Goal: Task Accomplishment & Management: Manage account settings

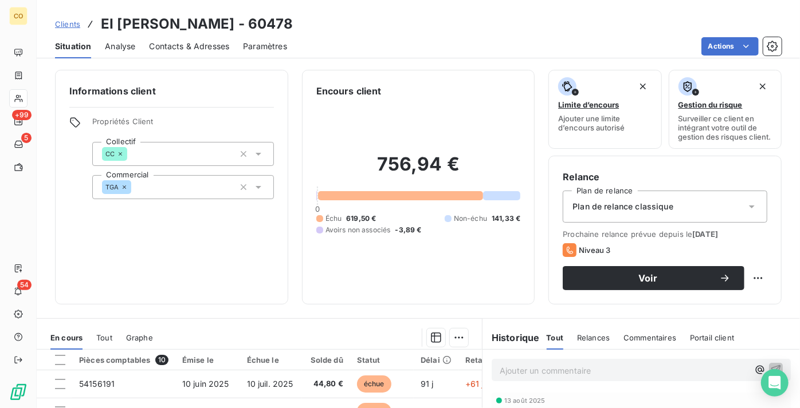
scroll to position [205, 0]
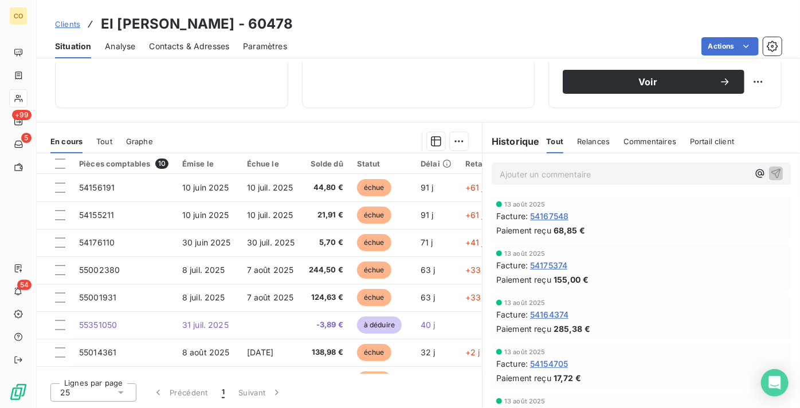
click at [76, 26] on span "Clients" at bounding box center [67, 23] width 25 height 9
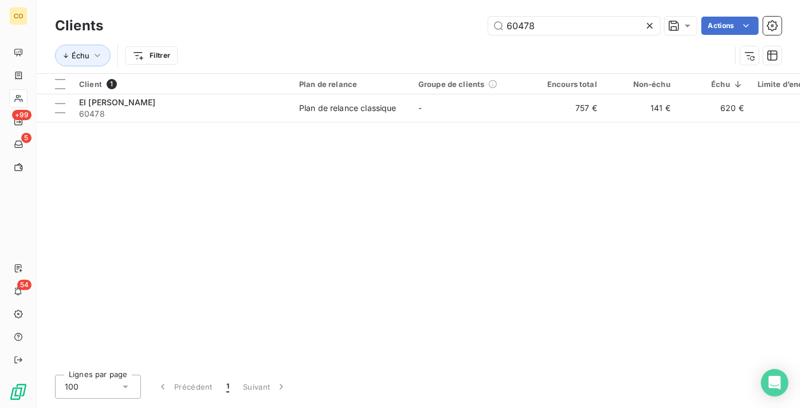
drag, startPoint x: 544, startPoint y: 30, endPoint x: 449, endPoint y: 22, distance: 96.0
click at [449, 22] on div "60478 Actions" at bounding box center [449, 26] width 665 height 18
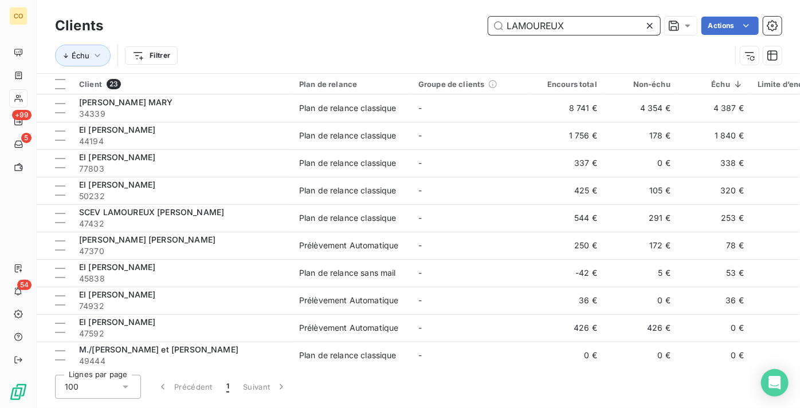
drag, startPoint x: 597, startPoint y: 27, endPoint x: 347, endPoint y: 4, distance: 252.0
click at [347, 4] on div "Clients LAMOUREUX Actions Échu Filtrer" at bounding box center [418, 36] width 763 height 73
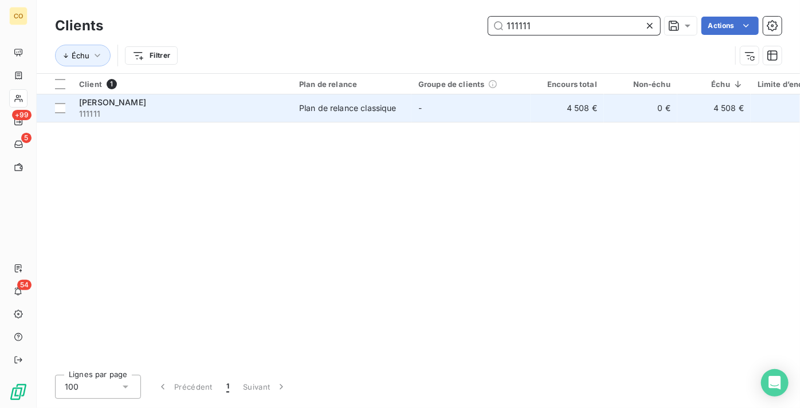
type input "111111"
click at [305, 115] on td "Plan de relance classique" at bounding box center [351, 108] width 119 height 27
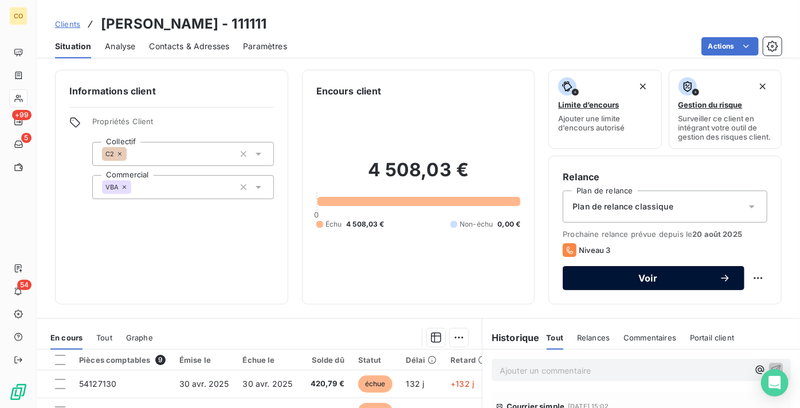
click at [650, 282] on span "Voir" at bounding box center [647, 278] width 143 height 9
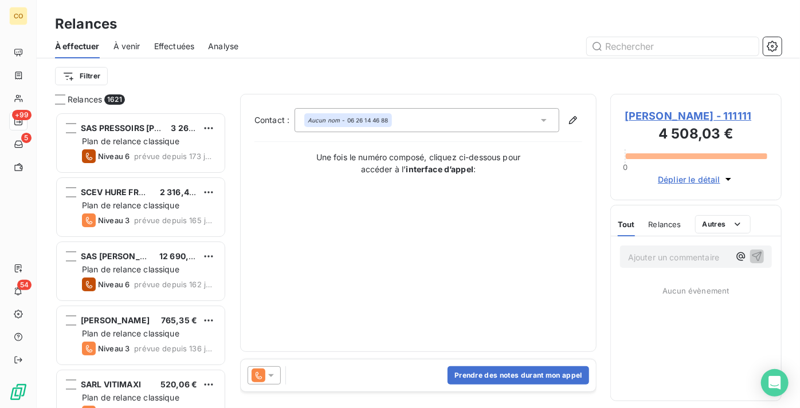
scroll to position [288, 163]
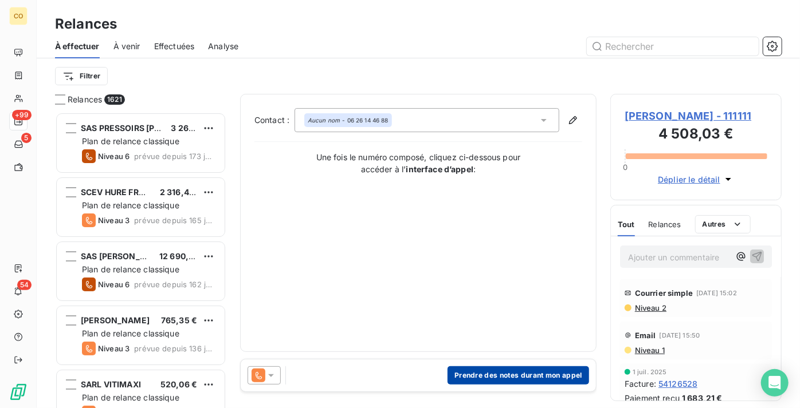
click at [487, 368] on button "Prendre des notes durant mon appel" at bounding box center [517, 376] width 141 height 18
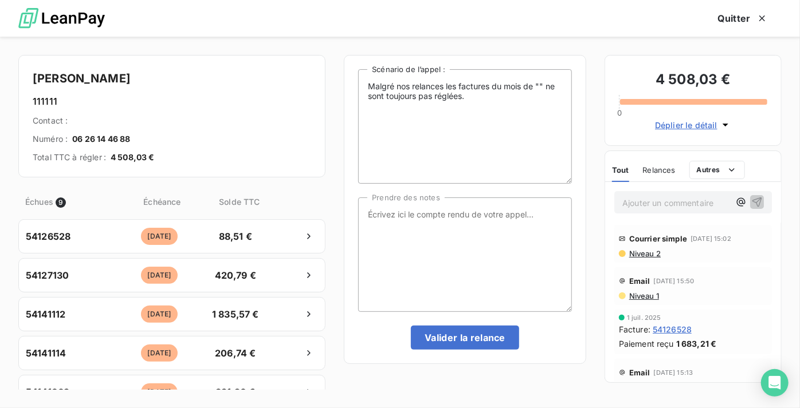
click at [475, 313] on div "Malgré nos relances les factures du mois de "" ne sont toujours pas réglées. Sc…" at bounding box center [465, 209] width 214 height 281
click at [470, 286] on textarea "Prendre des notes" at bounding box center [465, 255] width 214 height 115
paste textarea "Le 09/09 Relance Tél : VRT du solde programmé"
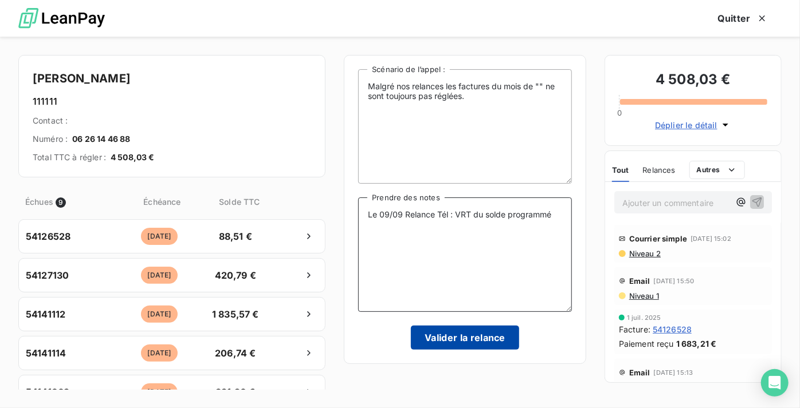
type textarea "Le 09/09 Relance Tél : VRT du solde programmé"
click at [490, 337] on button "Valider la relance" at bounding box center [465, 338] width 108 height 24
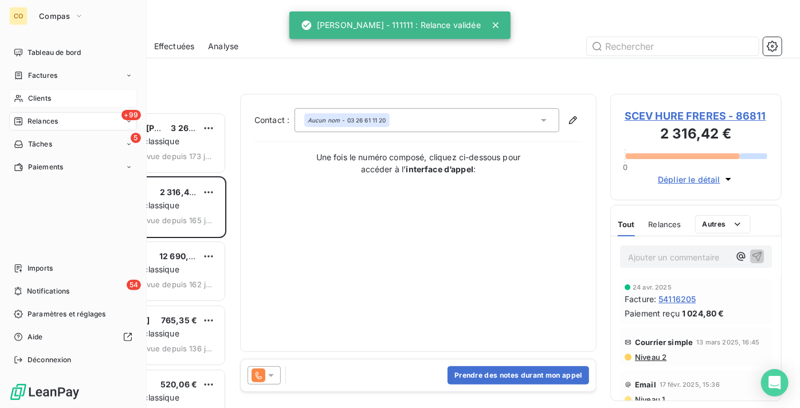
click at [53, 96] on div "Clients" at bounding box center [73, 98] width 128 height 18
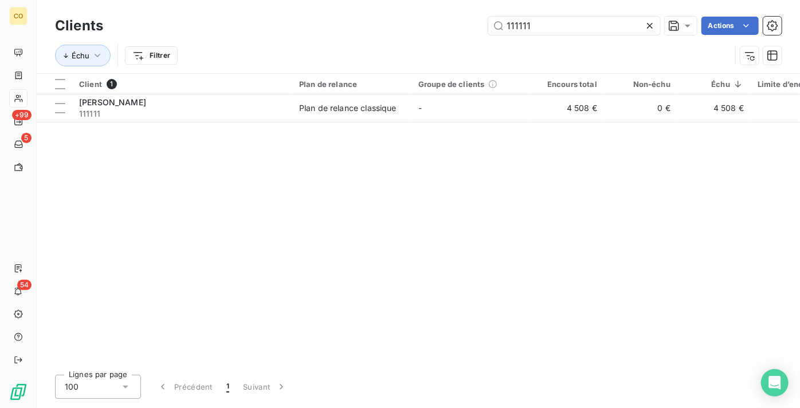
drag, startPoint x: 539, startPoint y: 24, endPoint x: 420, endPoint y: 19, distance: 119.2
click at [426, 17] on div "111111 Actions" at bounding box center [449, 26] width 665 height 18
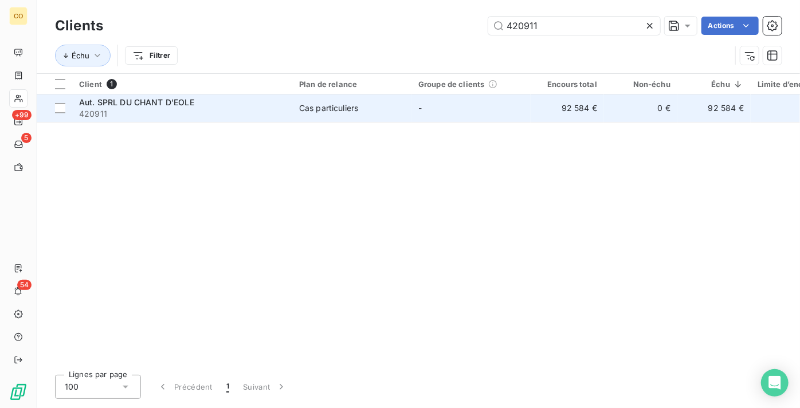
type input "420911"
click at [361, 96] on td "Cas particuliers" at bounding box center [351, 108] width 119 height 27
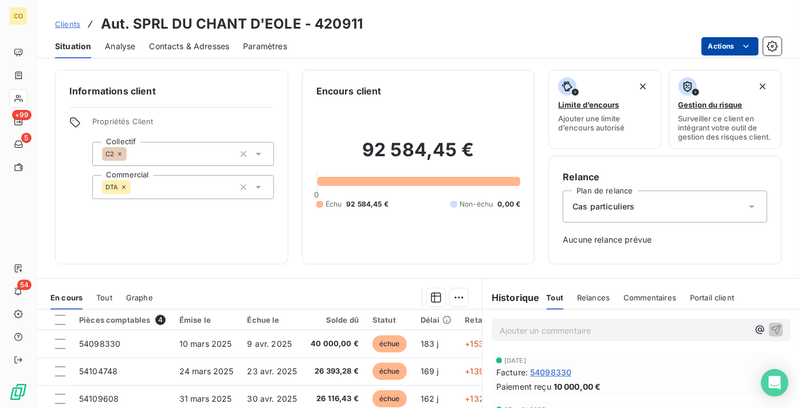
click at [724, 46] on html "CO +99 5 54 Clients Aut. SPRL DU CHANT D'EOLE - 420911 Situation Analyse Contac…" at bounding box center [400, 204] width 800 height 408
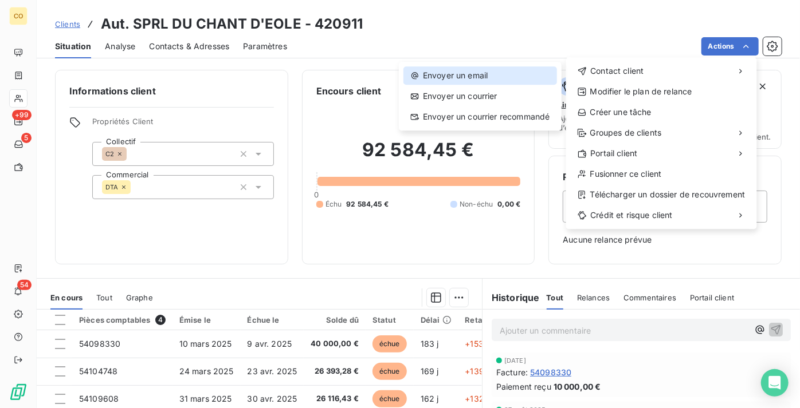
click at [536, 79] on div "Envoyer un email" at bounding box center [480, 75] width 154 height 18
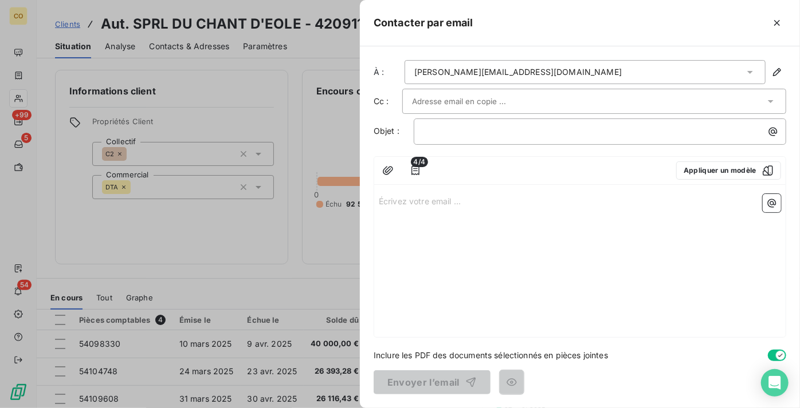
click at [520, 106] on div at bounding box center [588, 101] width 353 height 17
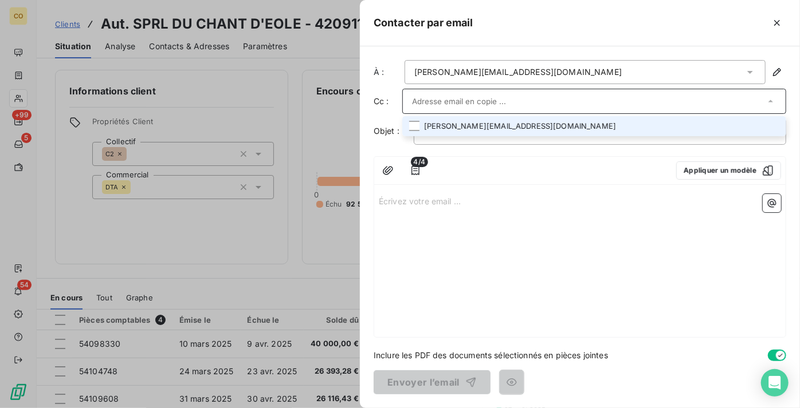
click at [507, 124] on li "[PERSON_NAME][EMAIL_ADDRESS][DOMAIN_NAME]" at bounding box center [594, 126] width 384 height 20
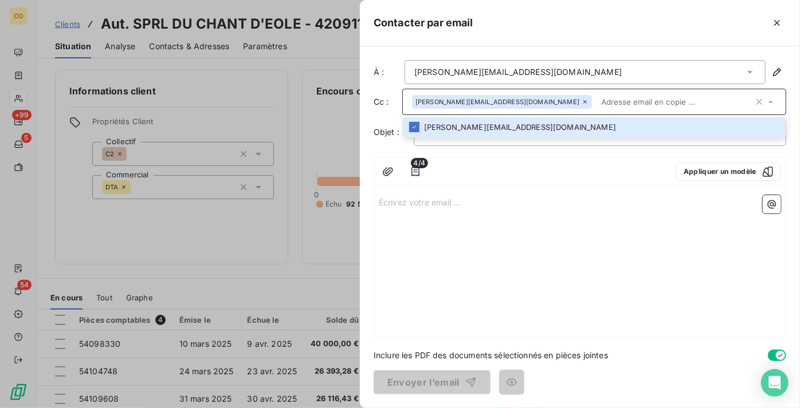
click at [533, 144] on div "﻿" at bounding box center [600, 133] width 372 height 26
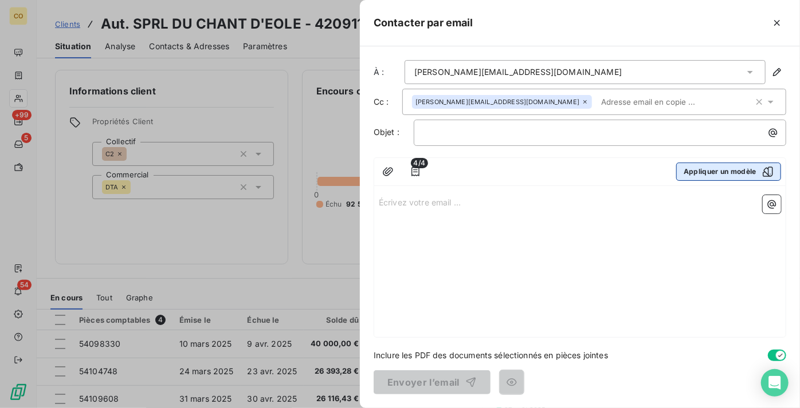
click at [709, 170] on button "Appliquer un modèle" at bounding box center [728, 172] width 105 height 18
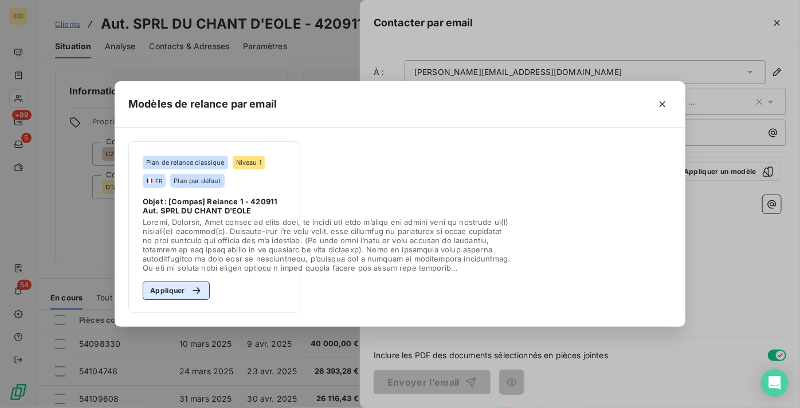
click at [166, 294] on button "Appliquer" at bounding box center [176, 291] width 67 height 18
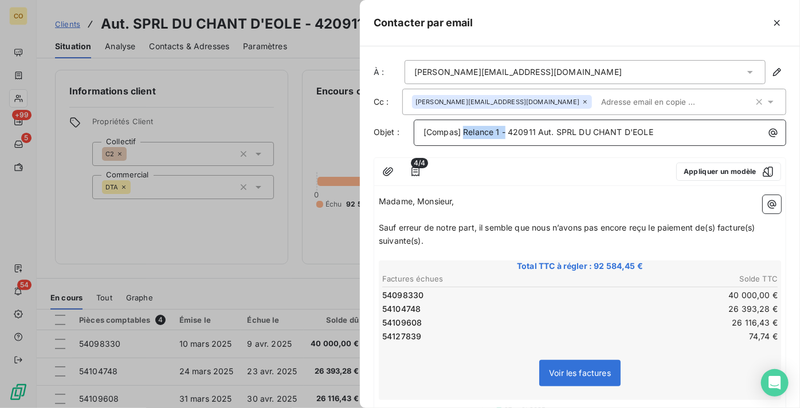
drag, startPoint x: 504, startPoint y: 128, endPoint x: 466, endPoint y: 134, distance: 38.8
click at [466, 134] on span "[Compas] Relance 1 - 420911 Aut. SPRL DU CHANT D'EOLE" at bounding box center [538, 132] width 230 height 10
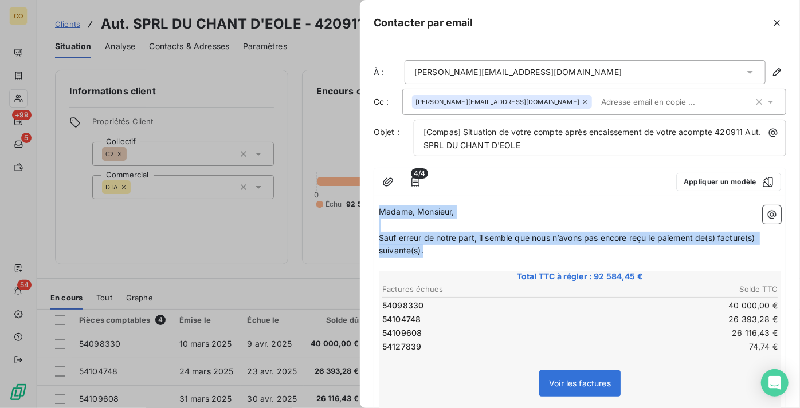
drag, startPoint x: 433, startPoint y: 253, endPoint x: 328, endPoint y: 183, distance: 125.5
click at [328, 408] on div "Contacter par email À : [PERSON_NAME][EMAIL_ADDRESS][DOMAIN_NAME] Cc : [DOMAIN_…" at bounding box center [400, 408] width 800 height 0
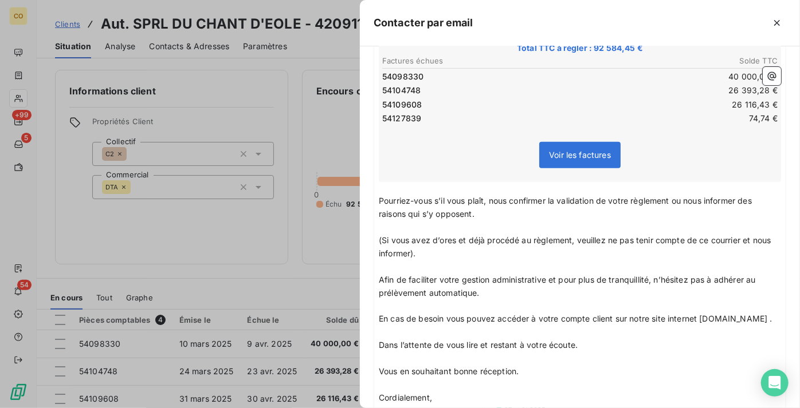
scroll to position [290, 0]
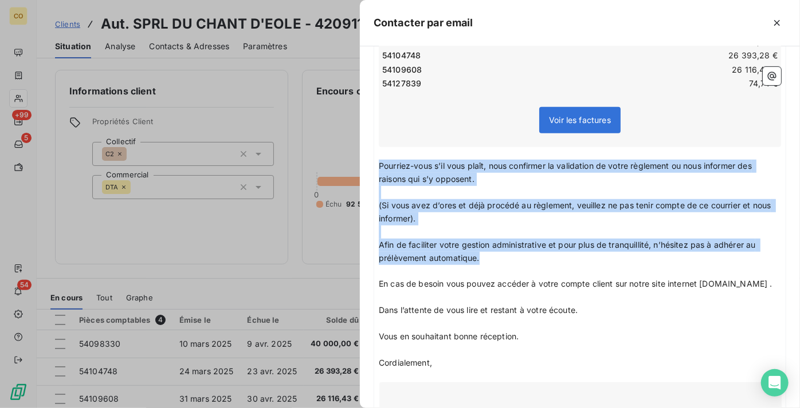
drag, startPoint x: 379, startPoint y: 162, endPoint x: 505, endPoint y: 257, distance: 157.9
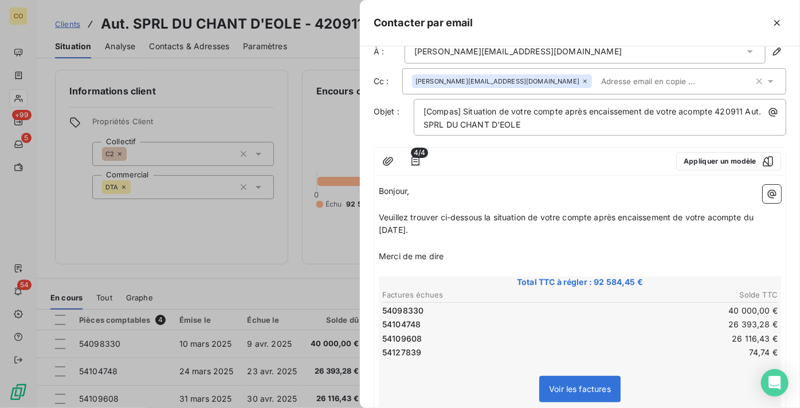
scroll to position [0, 0]
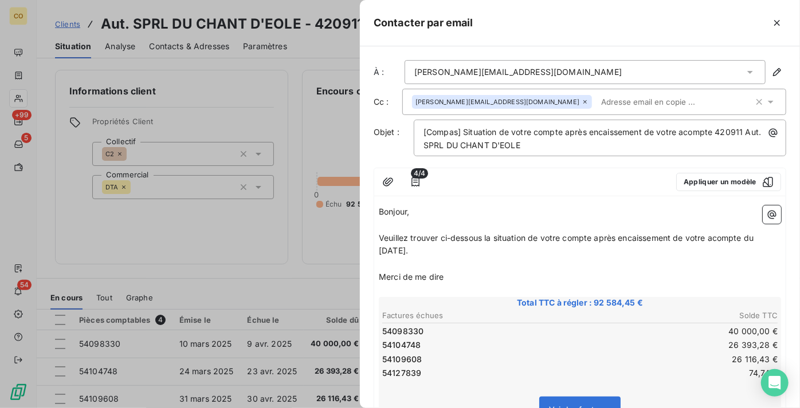
click at [452, 250] on p "Veuillez trouver ci-dessous la situation de votre compte après encaissement de …" at bounding box center [580, 245] width 402 height 26
click at [380, 275] on span "Merci de me dire" at bounding box center [411, 277] width 65 height 10
drag, startPoint x: 532, startPoint y: 278, endPoint x: 573, endPoint y: 321, distance: 59.6
click at [532, 278] on span "Nous vous remercions de ce paiement. Pourriez me communiquer ce" at bounding box center [510, 277] width 263 height 10
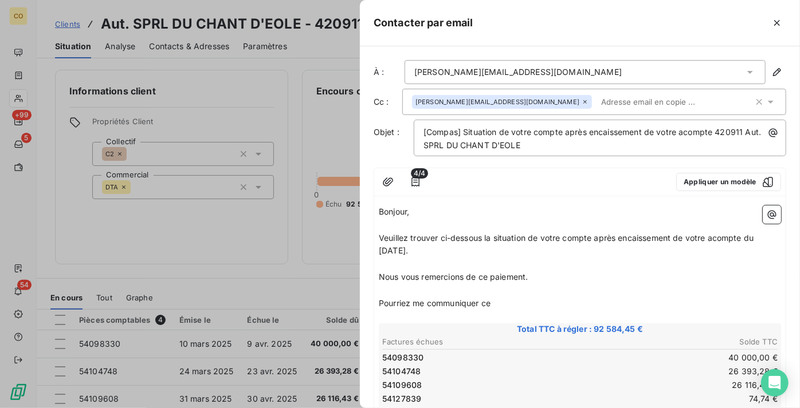
click at [532, 301] on p "Pourriez me communiquer ce" at bounding box center [580, 303] width 402 height 13
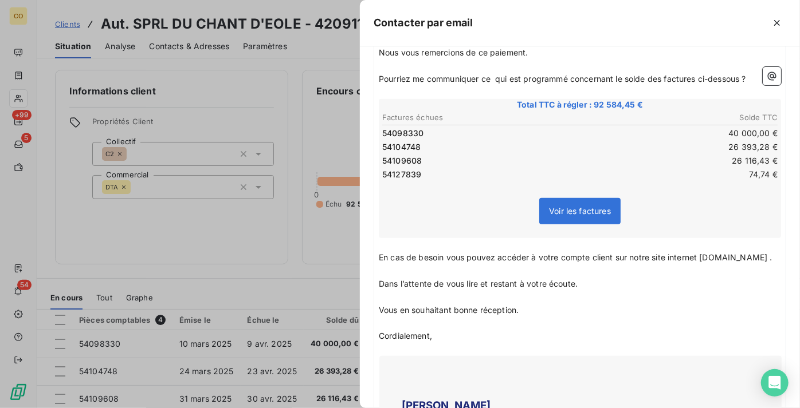
scroll to position [260, 0]
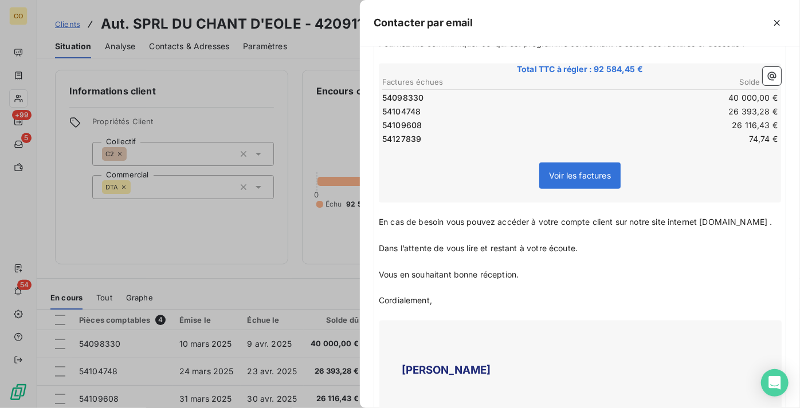
click at [646, 302] on p "Cordialement," at bounding box center [580, 300] width 402 height 13
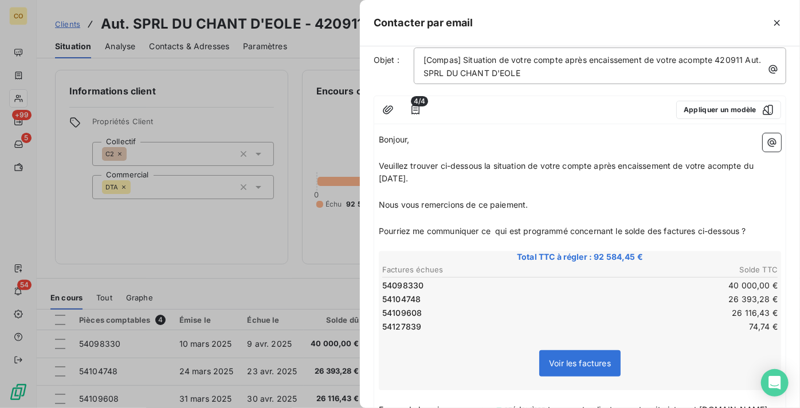
scroll to position [0, 0]
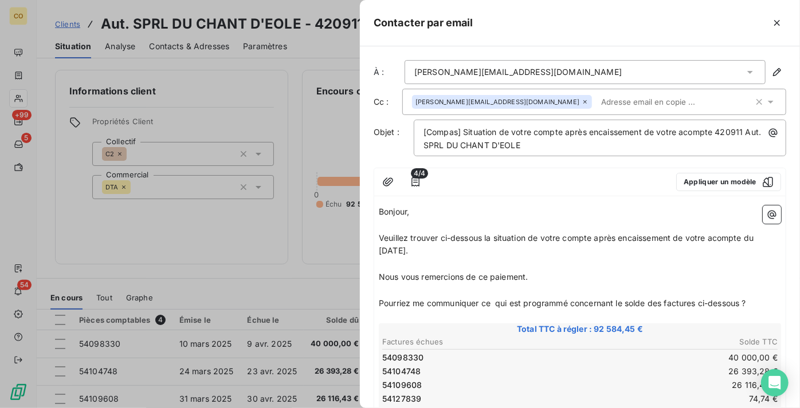
click at [697, 302] on span "Pourriez me communiquer ce qui est programmé concernant le solde des factures c…" at bounding box center [562, 303] width 367 height 10
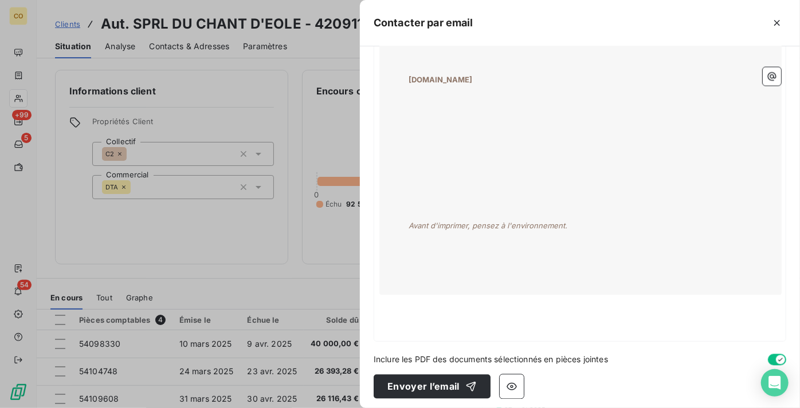
scroll to position [1151, 0]
click at [460, 384] on div "button" at bounding box center [467, 385] width 17 height 11
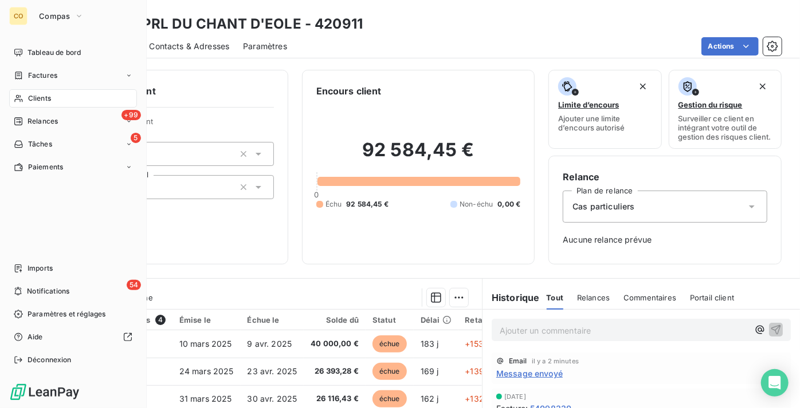
click at [35, 48] on span "Tableau de bord" at bounding box center [53, 53] width 53 height 10
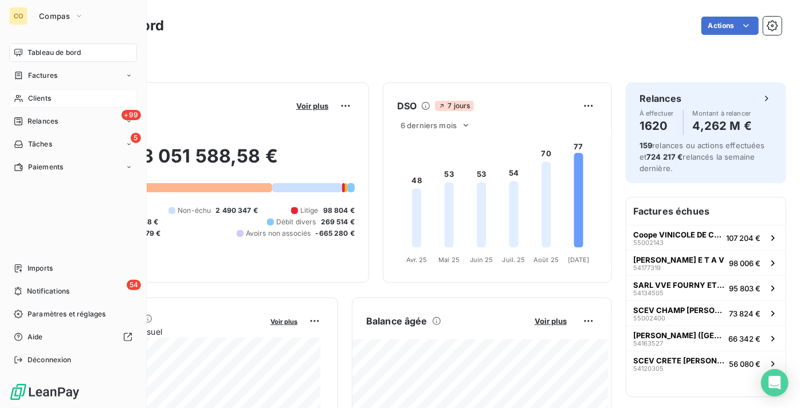
click at [39, 99] on span "Clients" at bounding box center [39, 98] width 23 height 10
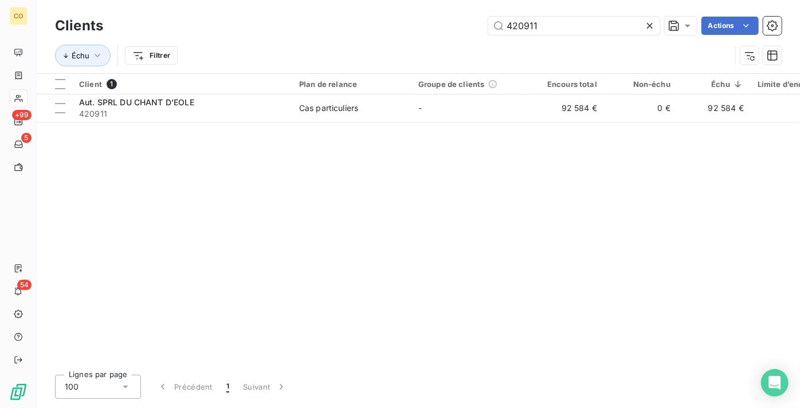
drag, startPoint x: 589, startPoint y: 21, endPoint x: 328, endPoint y: 48, distance: 263.2
click at [333, 45] on div "Clients 420911 Actions Échu Filtrer" at bounding box center [418, 44] width 726 height 60
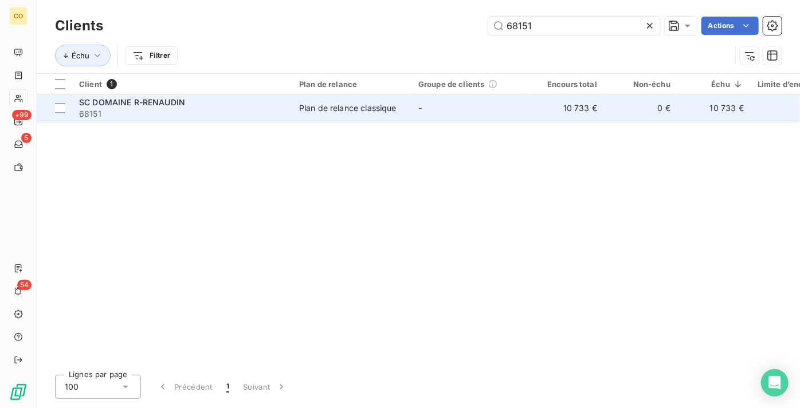
type input "68151"
click at [275, 110] on span "68151" at bounding box center [182, 113] width 206 height 11
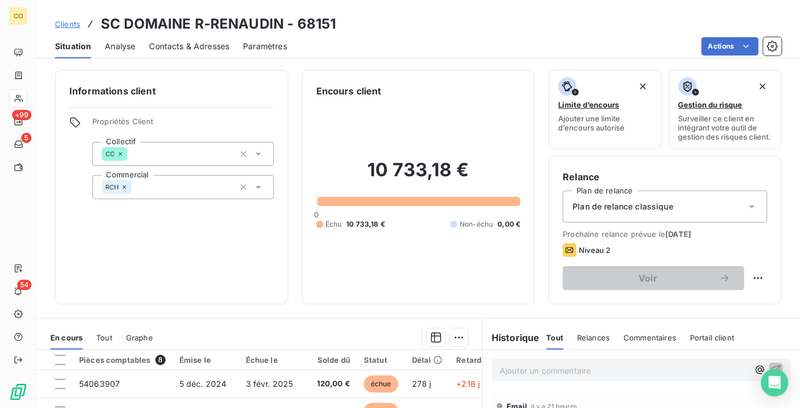
click at [512, 378] on p "Ajouter un commentaire ﻿" at bounding box center [624, 371] width 249 height 14
